Goal: Navigation & Orientation: Find specific page/section

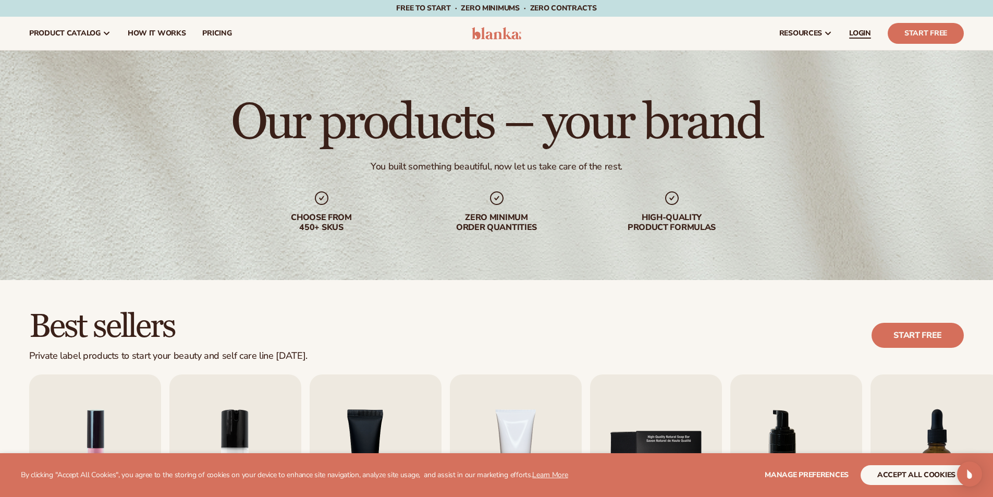
click at [863, 35] on span "LOGIN" at bounding box center [860, 33] width 22 height 8
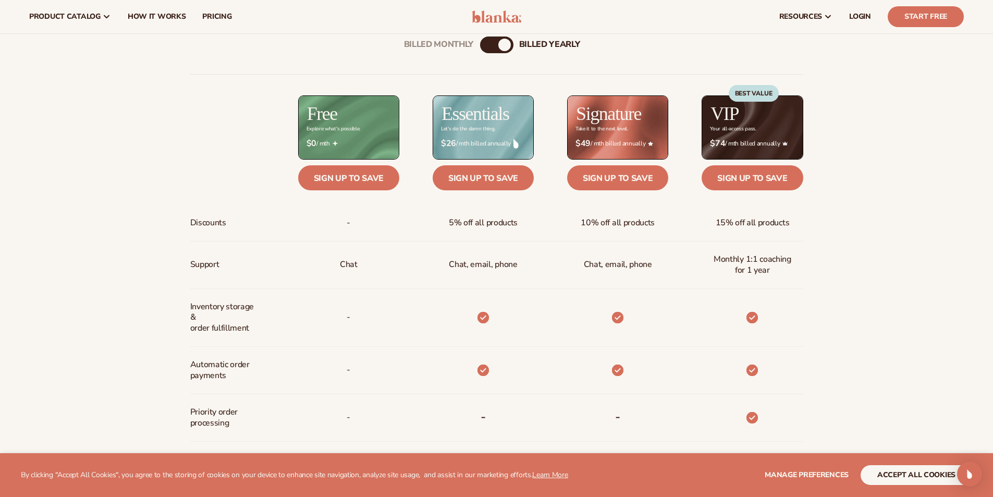
scroll to position [417, 0]
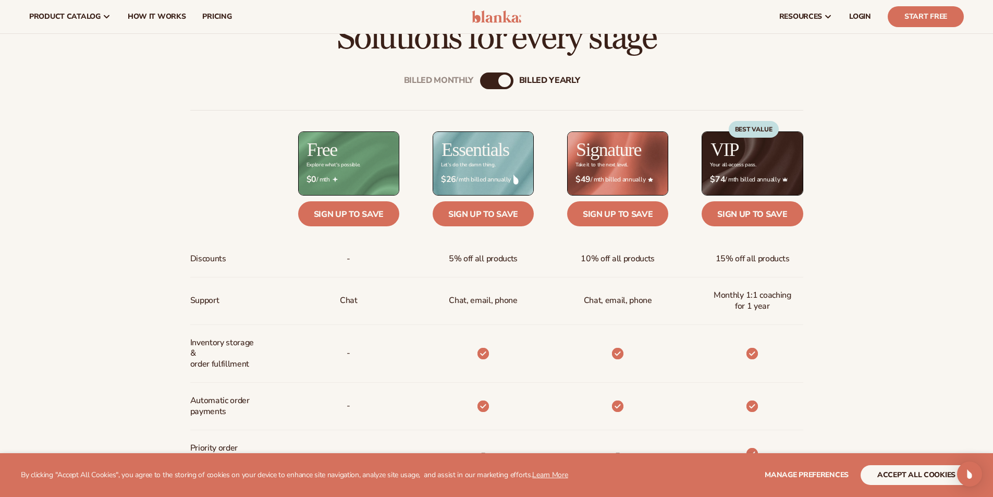
click at [489, 78] on div "Billed Monthly" at bounding box center [486, 81] width 13 height 13
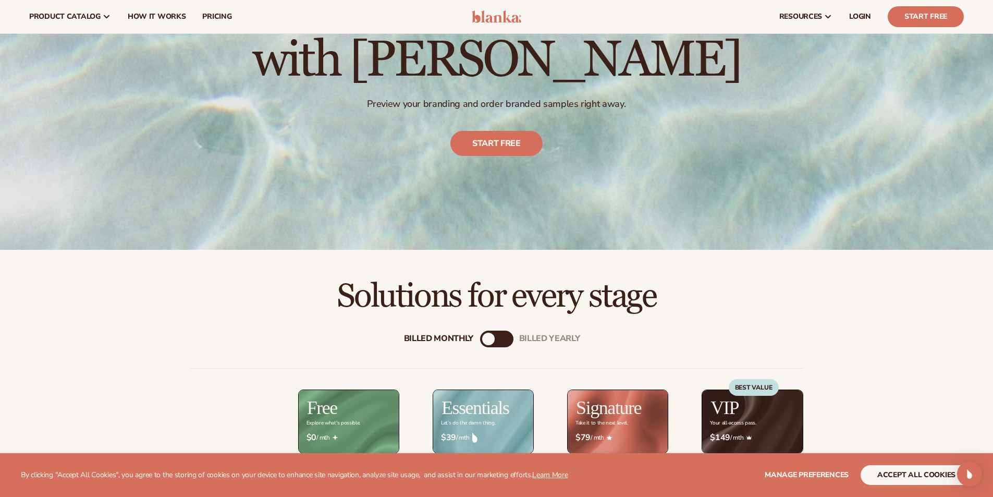
scroll to position [156, 0]
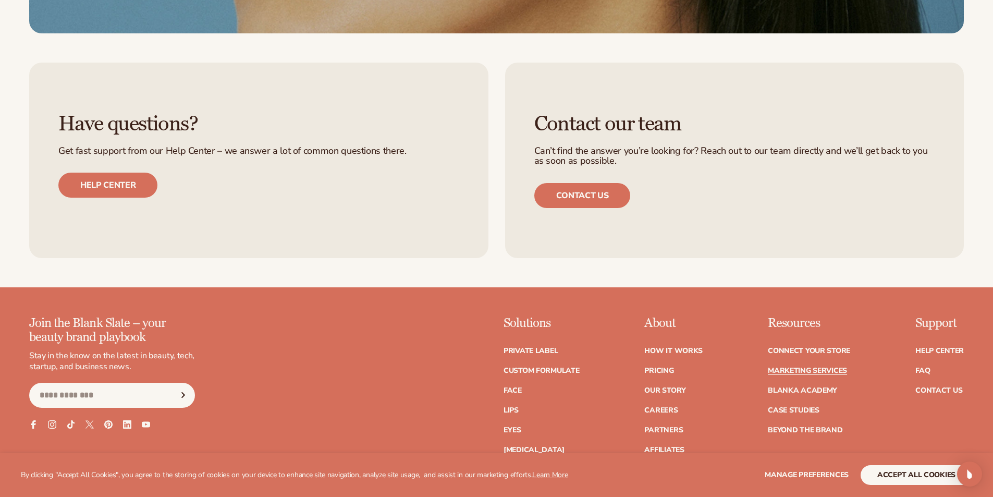
scroll to position [2867, 0]
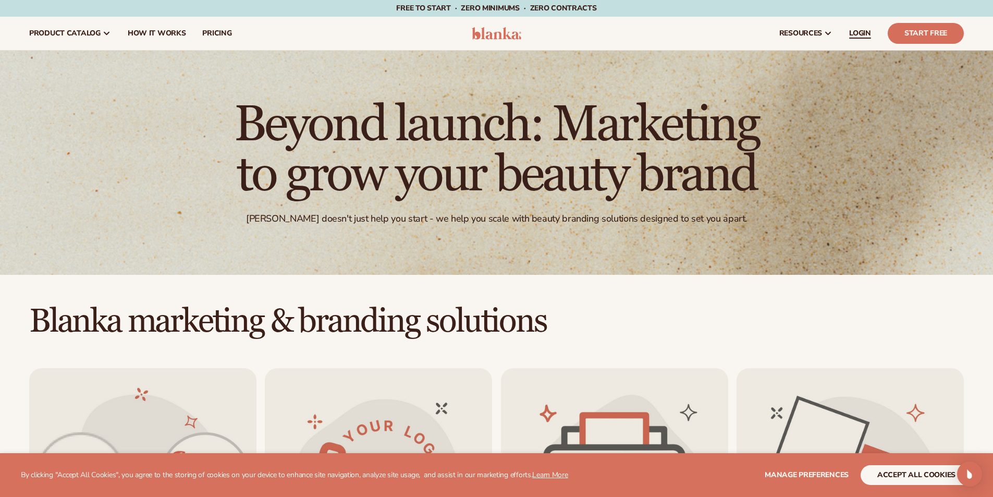
click at [860, 30] on span "LOGIN" at bounding box center [860, 33] width 22 height 8
